Goal: Book appointment/travel/reservation

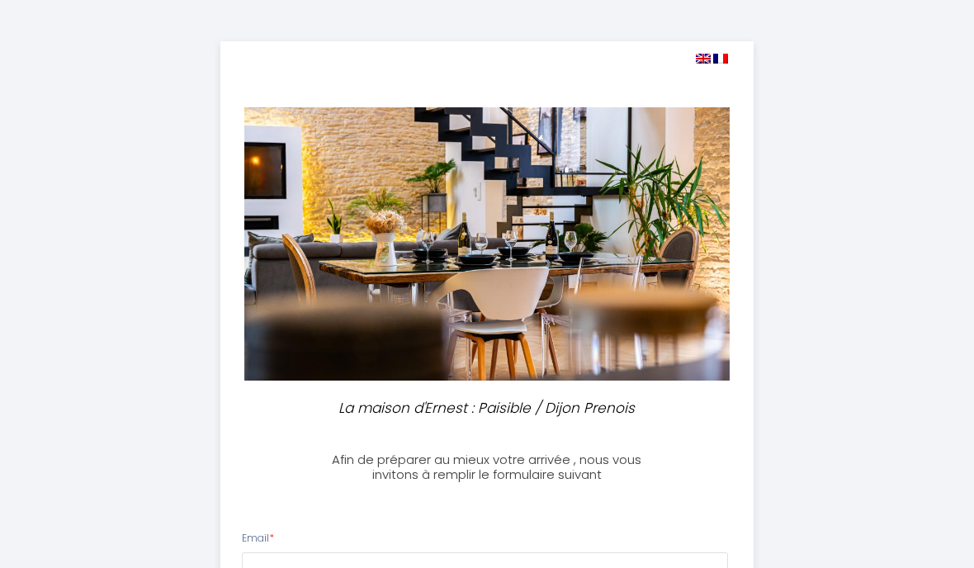
select select
click at [716, 61] on img at bounding box center [720, 59] width 15 height 10
click at [702, 54] on img at bounding box center [703, 59] width 15 height 10
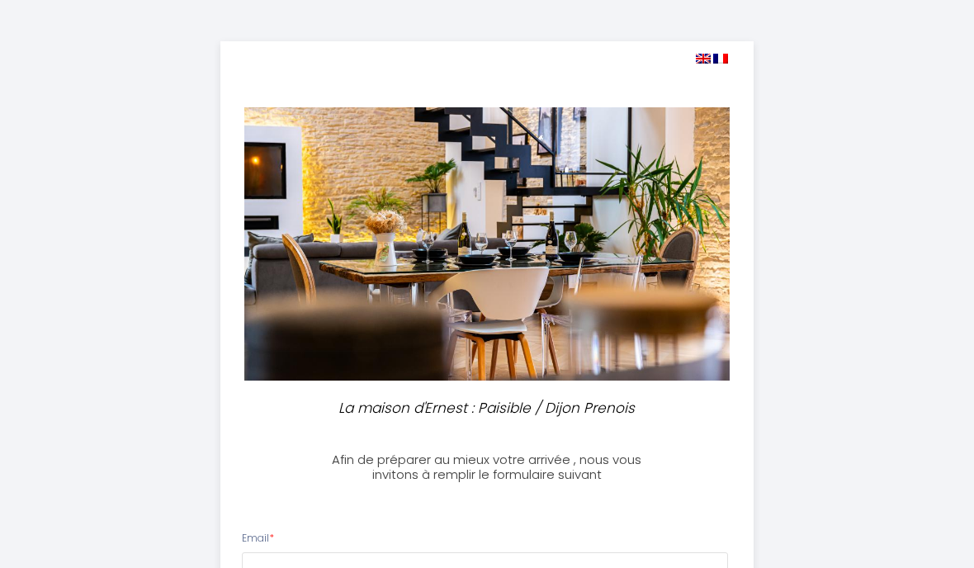
select select
click at [699, 59] on img at bounding box center [703, 59] width 15 height 10
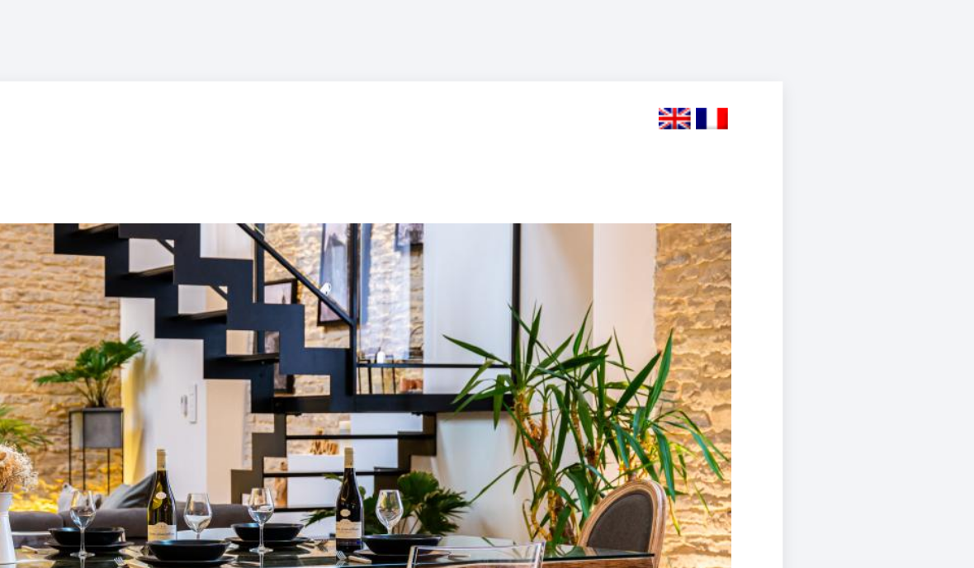
click at [696, 54] on img at bounding box center [703, 59] width 15 height 10
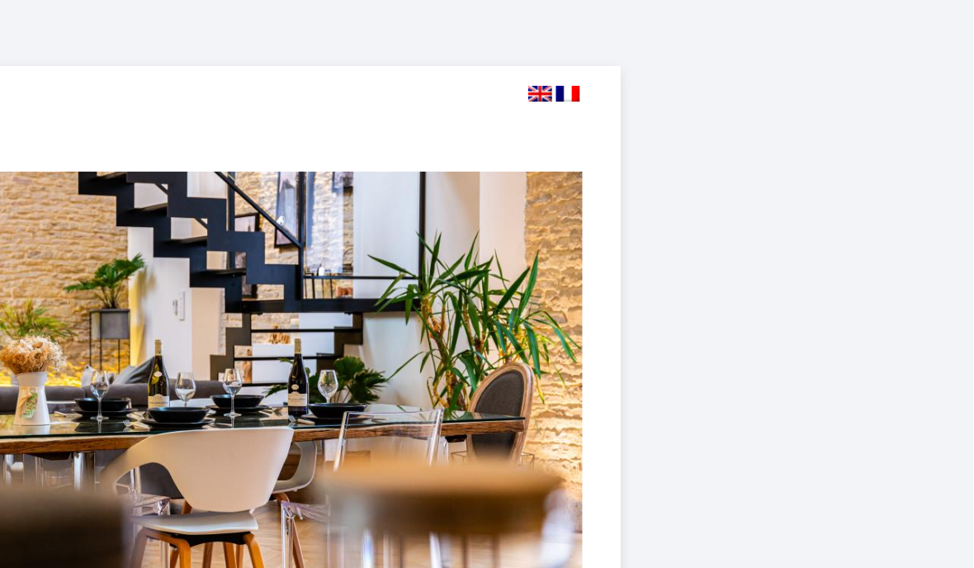
click at [696, 61] on img at bounding box center [703, 59] width 15 height 10
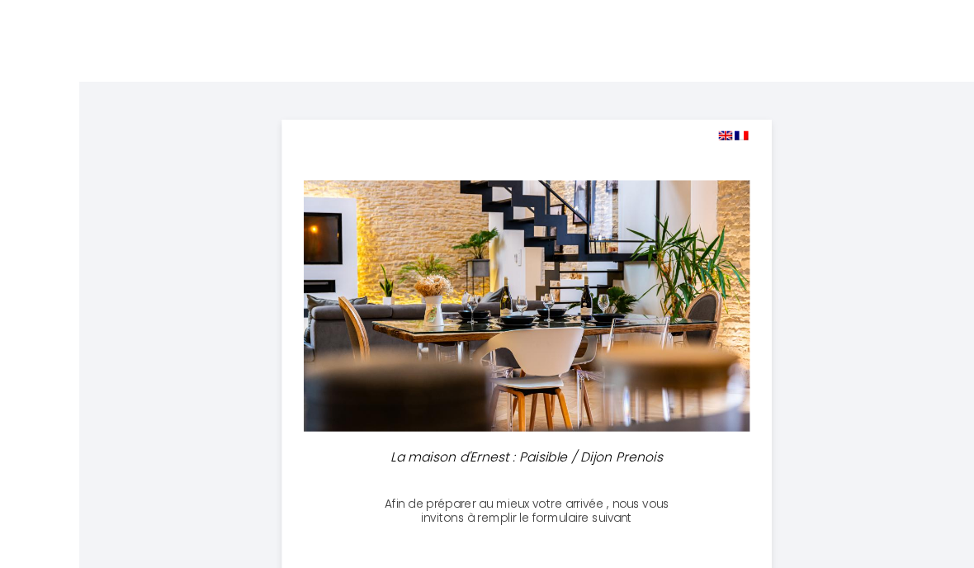
scroll to position [35, 0]
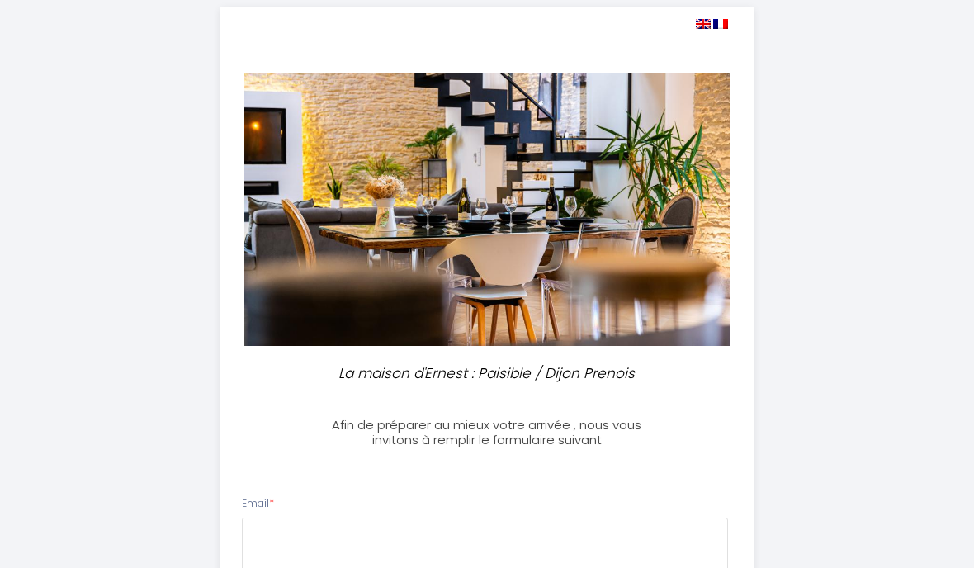
click at [702, 24] on img at bounding box center [703, 24] width 15 height 10
click at [702, 26] on img at bounding box center [703, 24] width 15 height 10
click at [698, 28] on img at bounding box center [703, 24] width 15 height 10
click at [697, 22] on img at bounding box center [703, 24] width 15 height 10
click at [690, 27] on div at bounding box center [475, 24] width 508 height 16
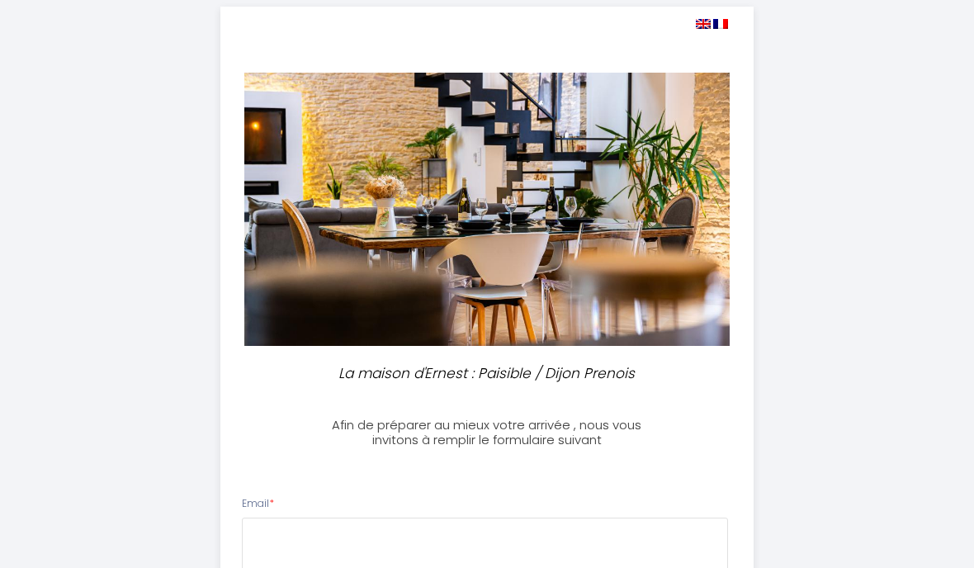
click at [685, 27] on div at bounding box center [475, 24] width 508 height 16
click at [688, 26] on div at bounding box center [475, 24] width 508 height 16
click at [696, 29] on span at bounding box center [712, 24] width 32 height 16
click at [705, 27] on img at bounding box center [703, 24] width 15 height 10
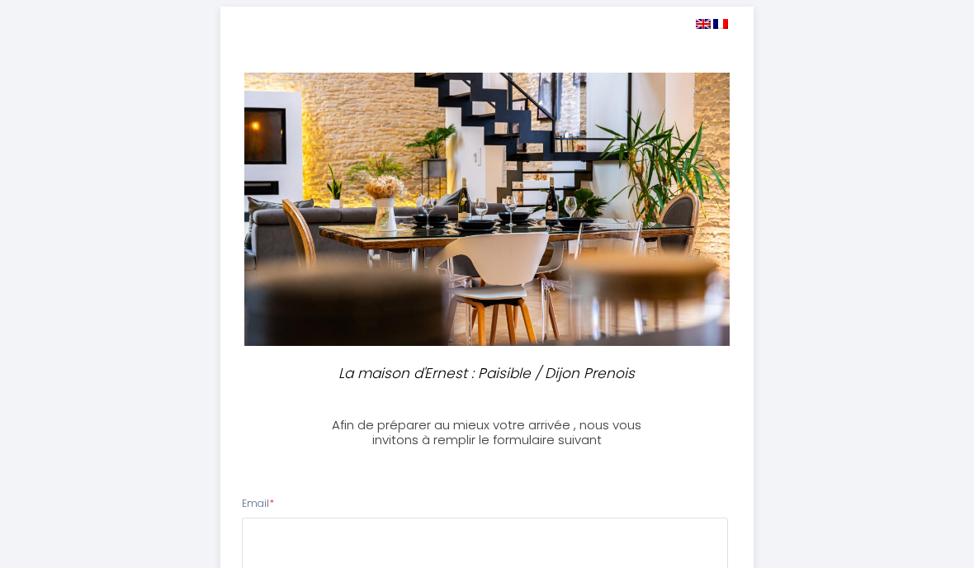
click at [698, 27] on img at bounding box center [703, 24] width 15 height 10
click at [699, 26] on img at bounding box center [703, 24] width 15 height 10
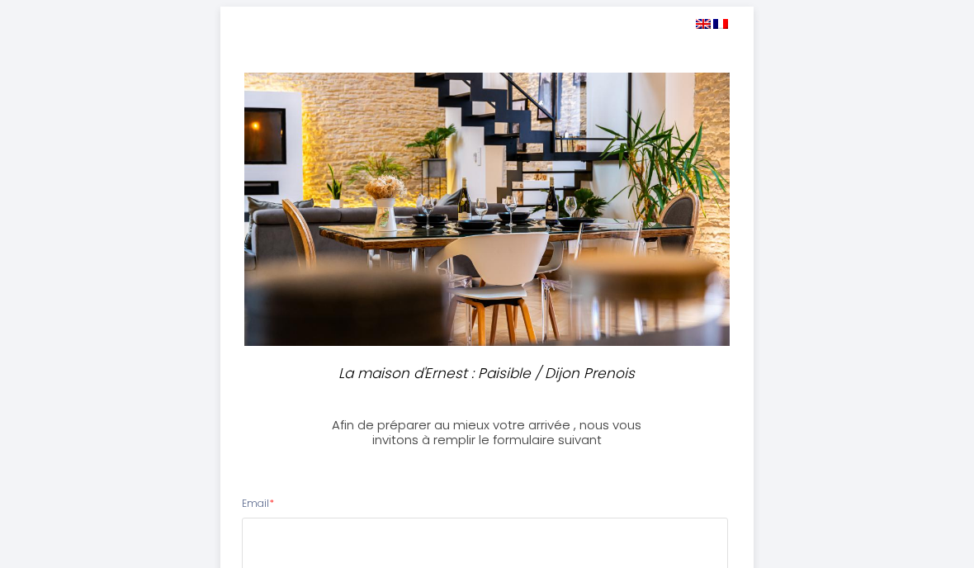
click at [715, 23] on img at bounding box center [720, 24] width 15 height 10
select select
click at [713, 26] on img at bounding box center [720, 24] width 15 height 10
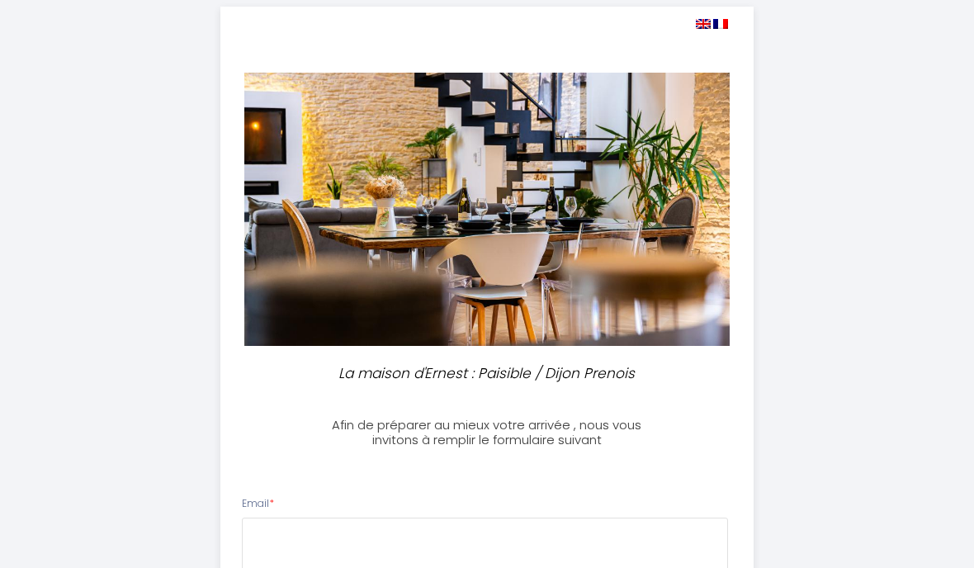
click at [710, 28] on img at bounding box center [703, 24] width 15 height 10
select select
click at [709, 26] on img at bounding box center [703, 24] width 15 height 10
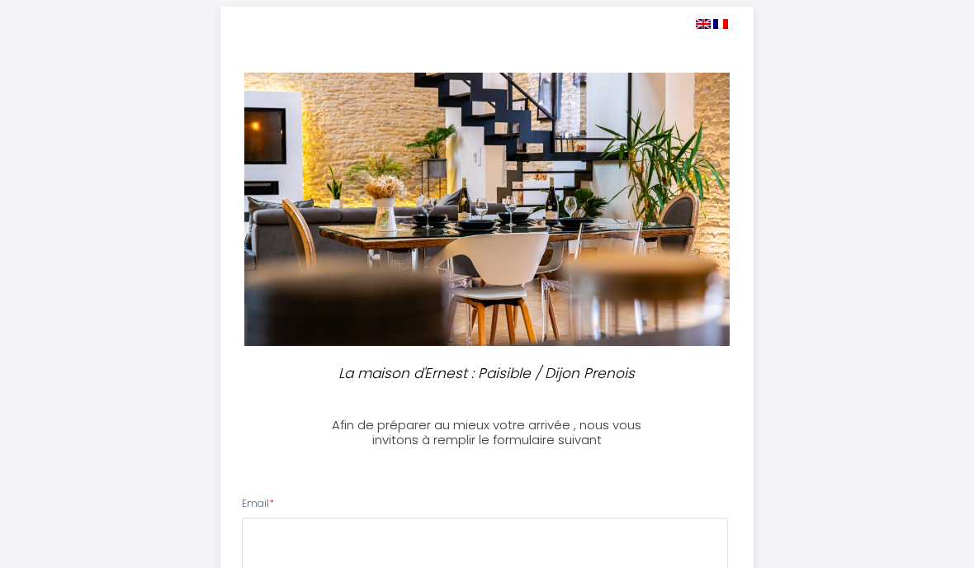
click at [702, 26] on img at bounding box center [703, 24] width 15 height 10
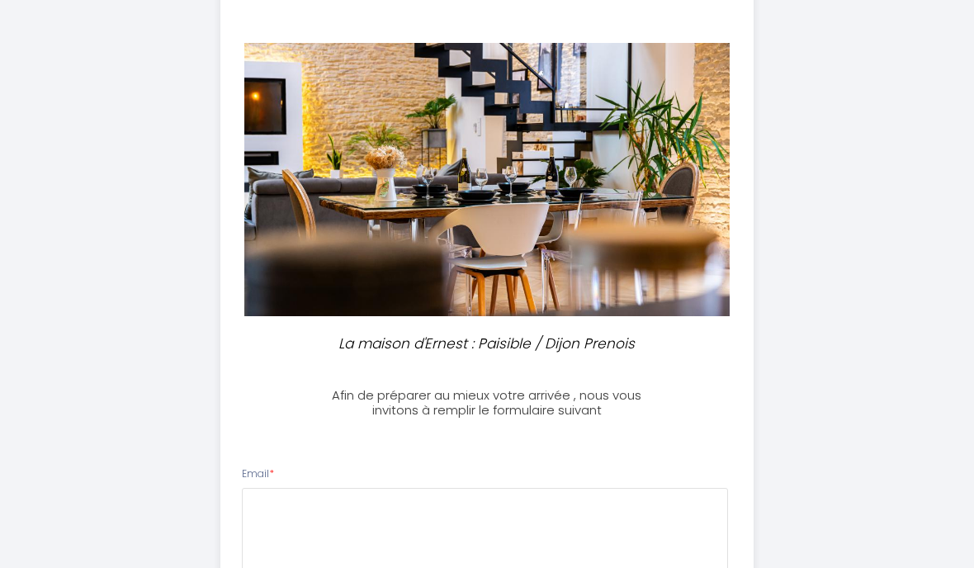
scroll to position [0, 0]
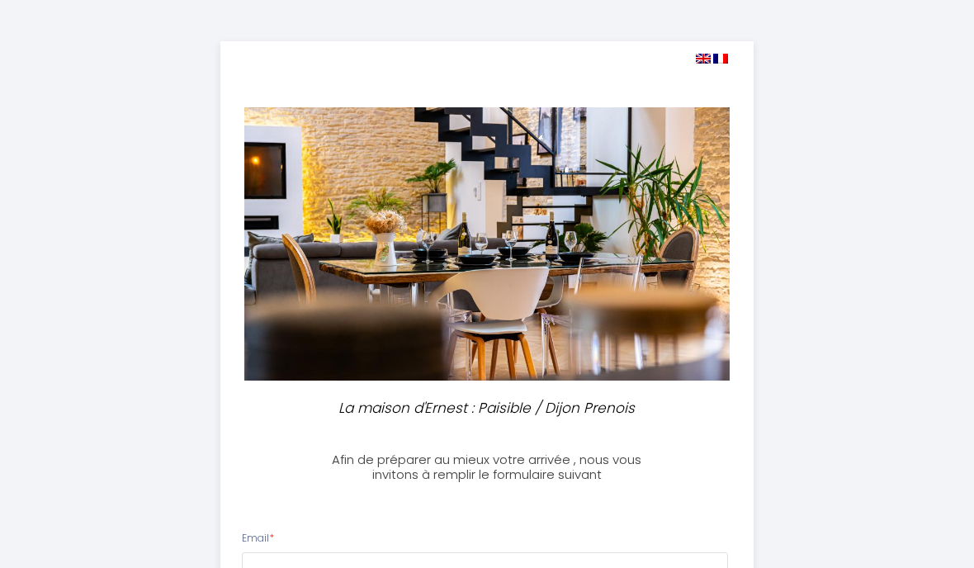
click at [721, 58] on img at bounding box center [720, 59] width 15 height 10
select select
click at [723, 61] on img at bounding box center [720, 59] width 15 height 10
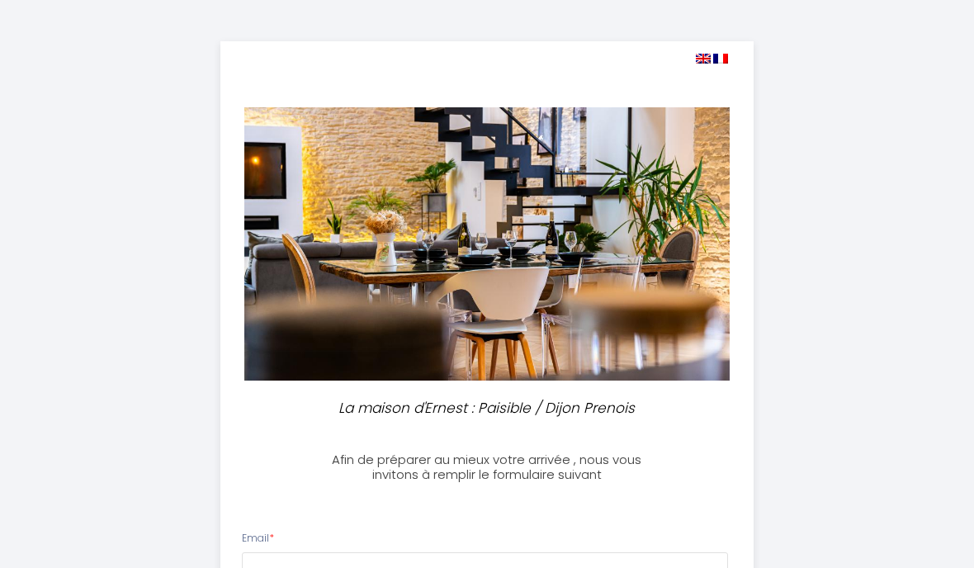
click at [709, 62] on img at bounding box center [703, 59] width 15 height 10
select select
click at [716, 63] on img at bounding box center [720, 59] width 15 height 10
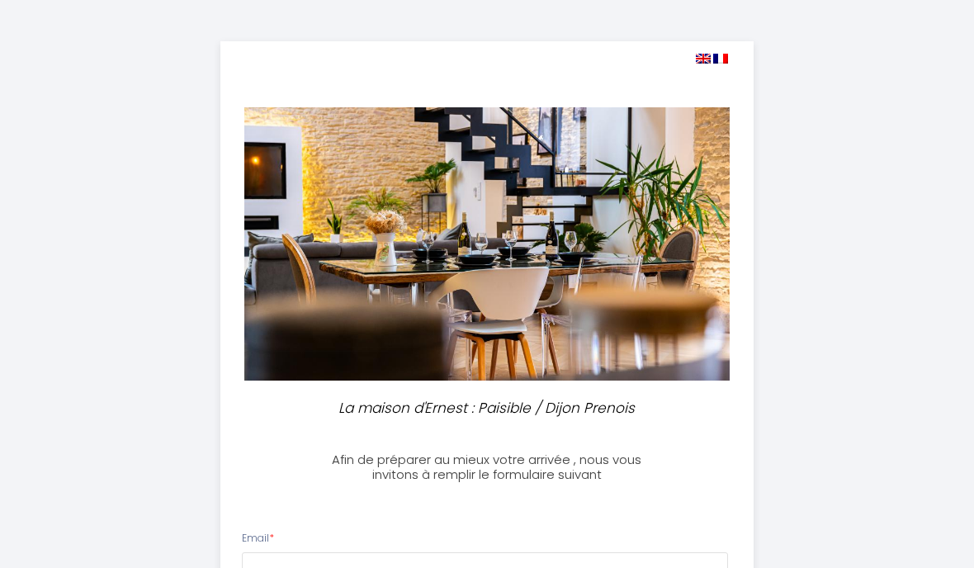
select select
click at [716, 60] on img at bounding box center [720, 59] width 15 height 10
click at [715, 57] on img at bounding box center [720, 59] width 15 height 10
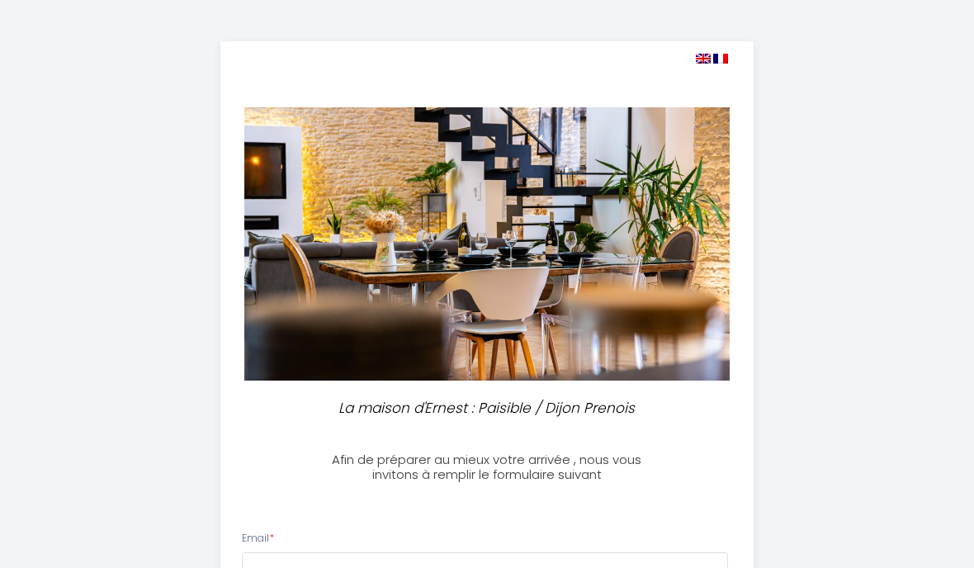
click at [718, 61] on img at bounding box center [720, 59] width 15 height 10
click at [696, 64] on span at bounding box center [712, 58] width 32 height 16
